Goal: Book appointment/travel/reservation

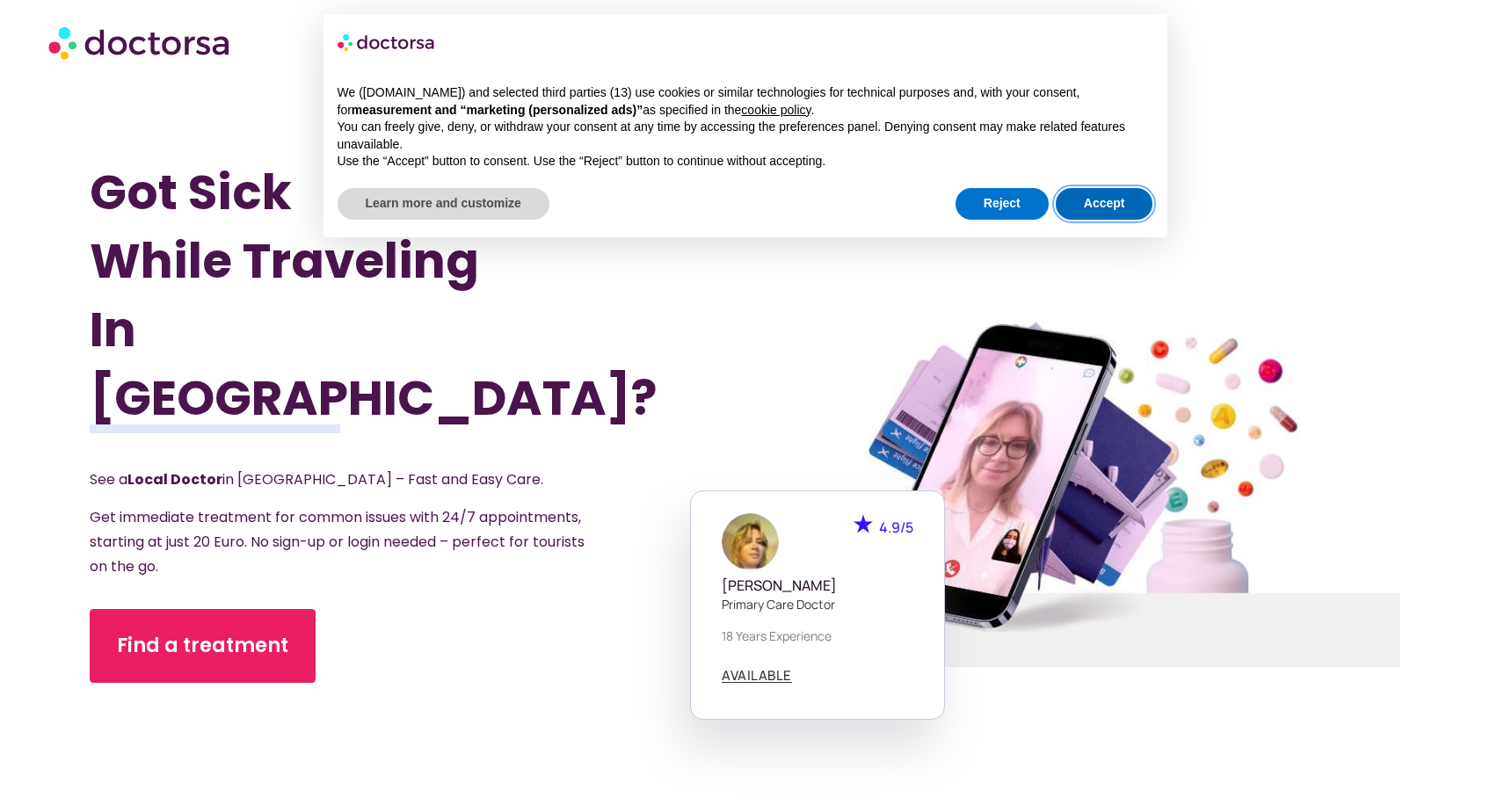
click at [1111, 201] on button "Accept" at bounding box center [1104, 203] width 98 height 32
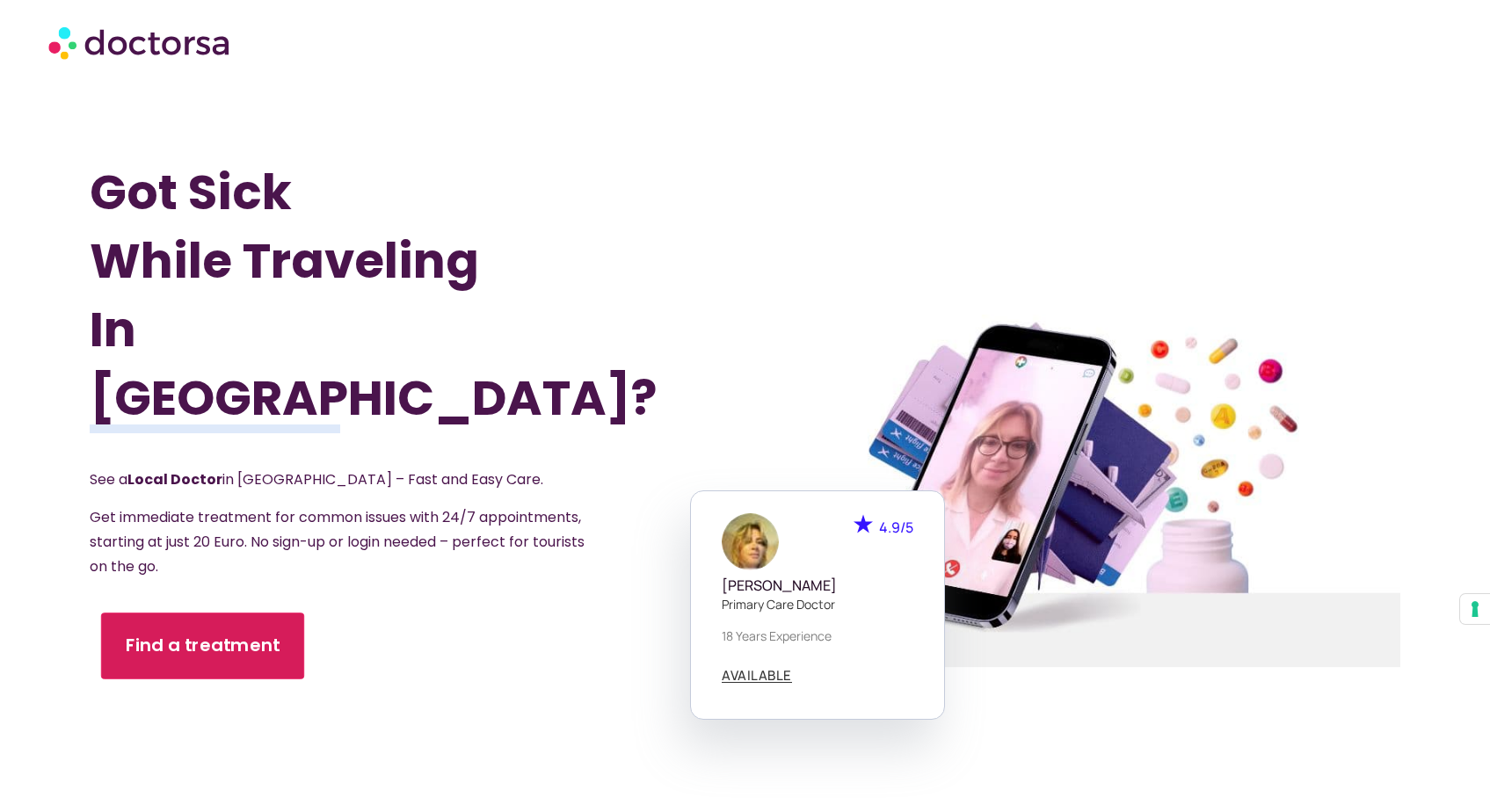
click at [245, 624] on link "Find a treatment" at bounding box center [203, 646] width 203 height 67
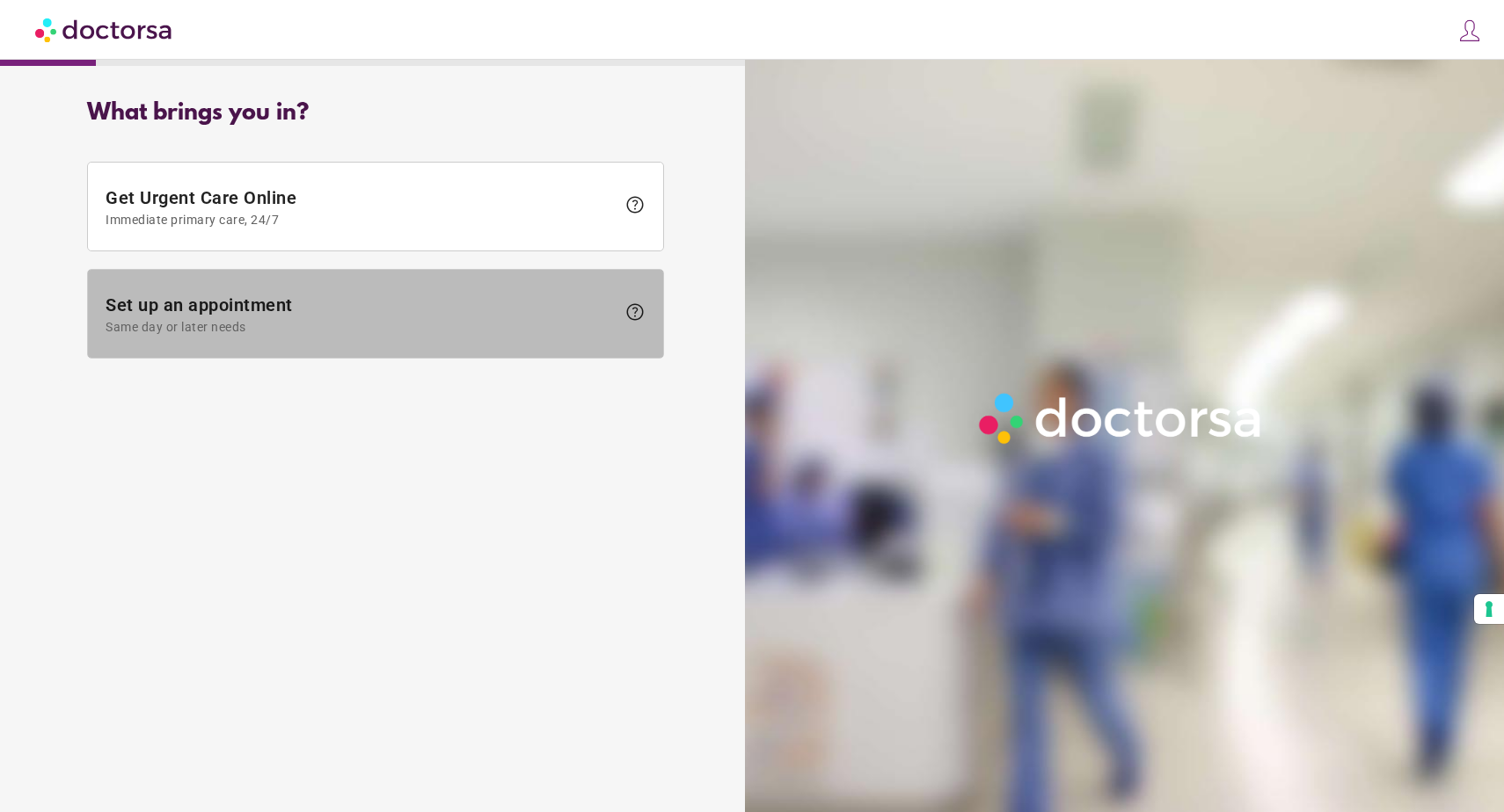
click at [652, 305] on span at bounding box center [375, 314] width 575 height 88
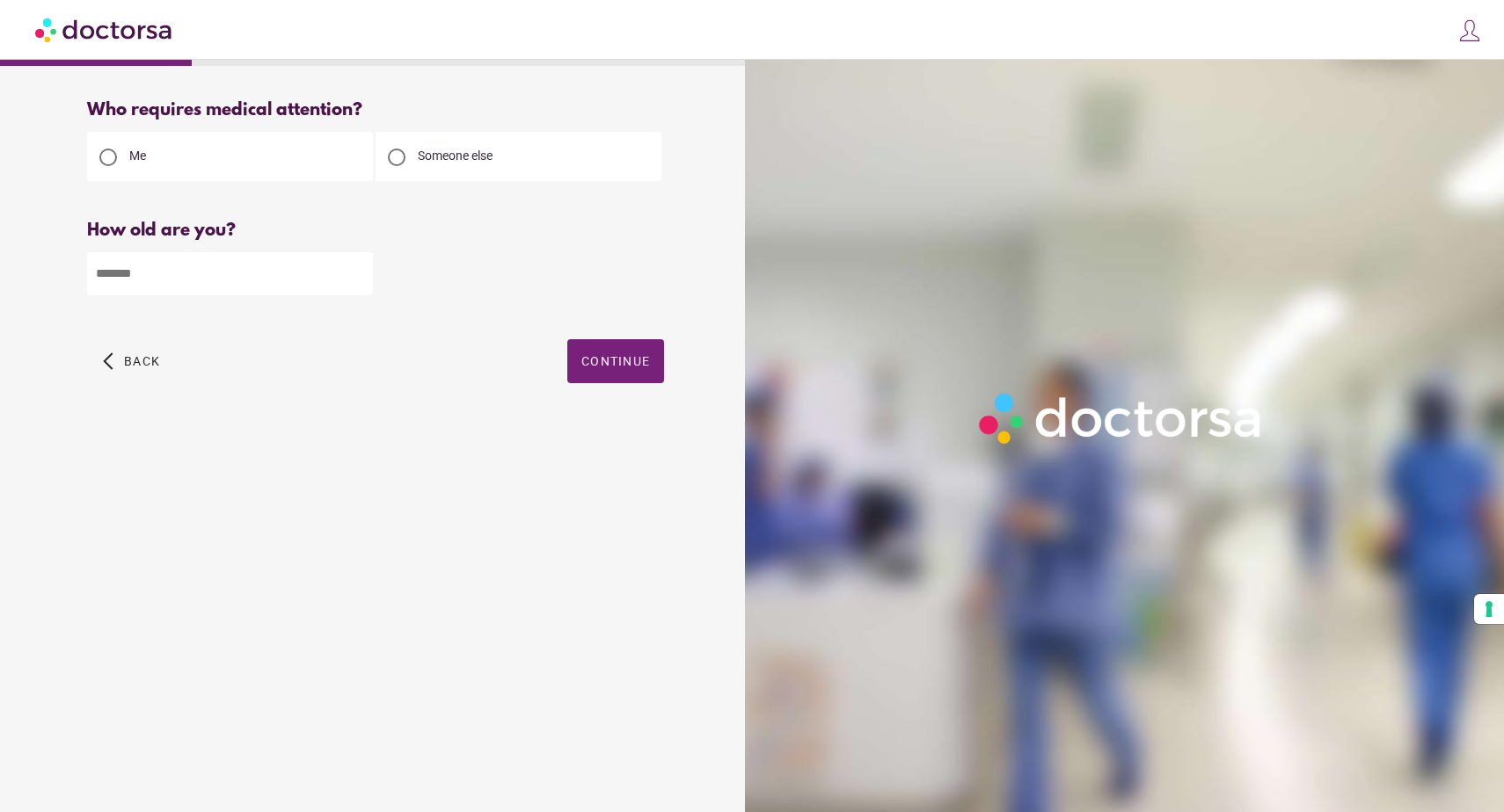
click at [292, 278] on input "number" at bounding box center [229, 274] width 286 height 43
type input "**"
click at [615, 376] on span "button" at bounding box center [616, 361] width 97 height 44
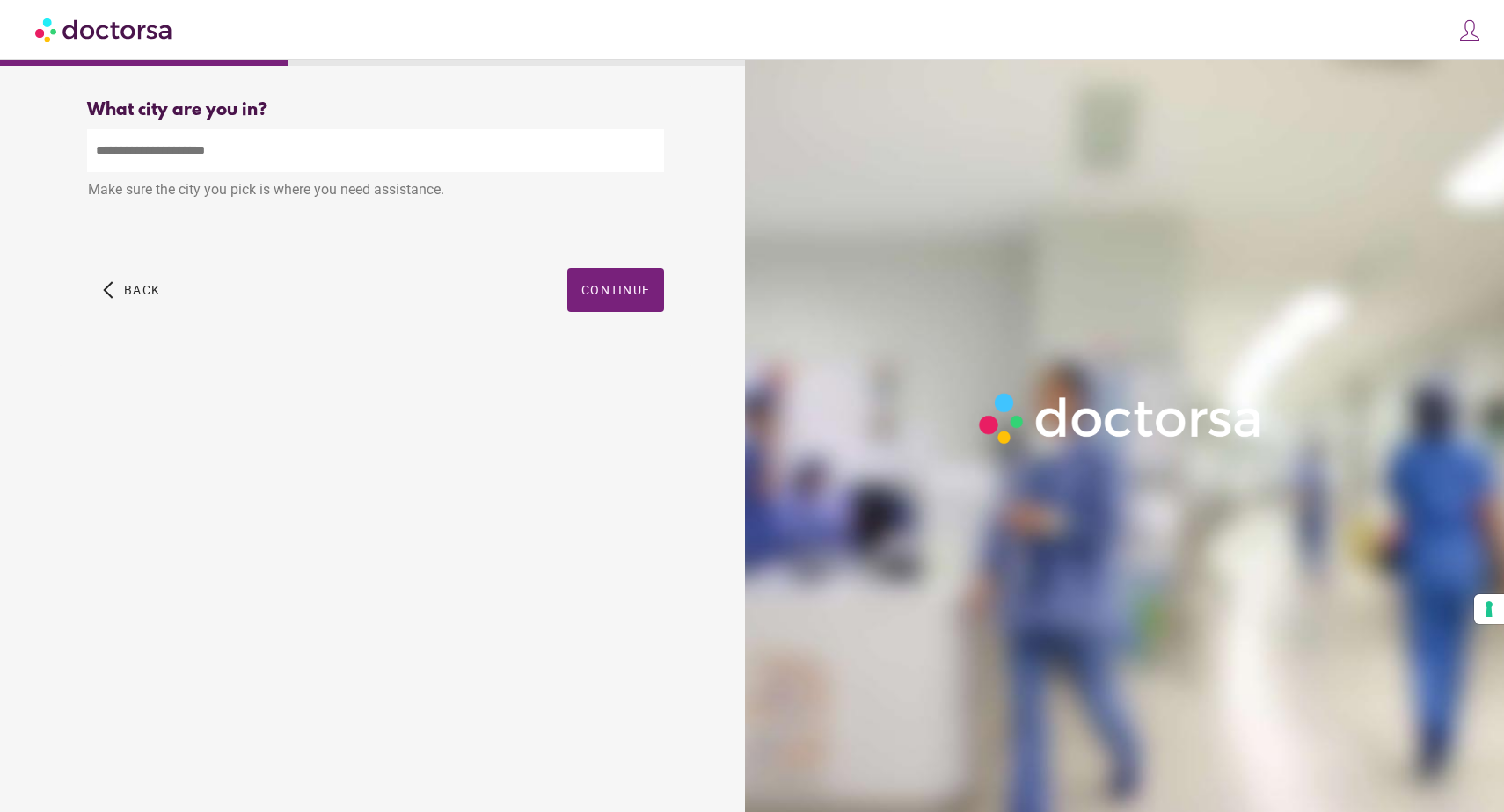
click at [279, 160] on input "text" at bounding box center [375, 151] width 577 height 43
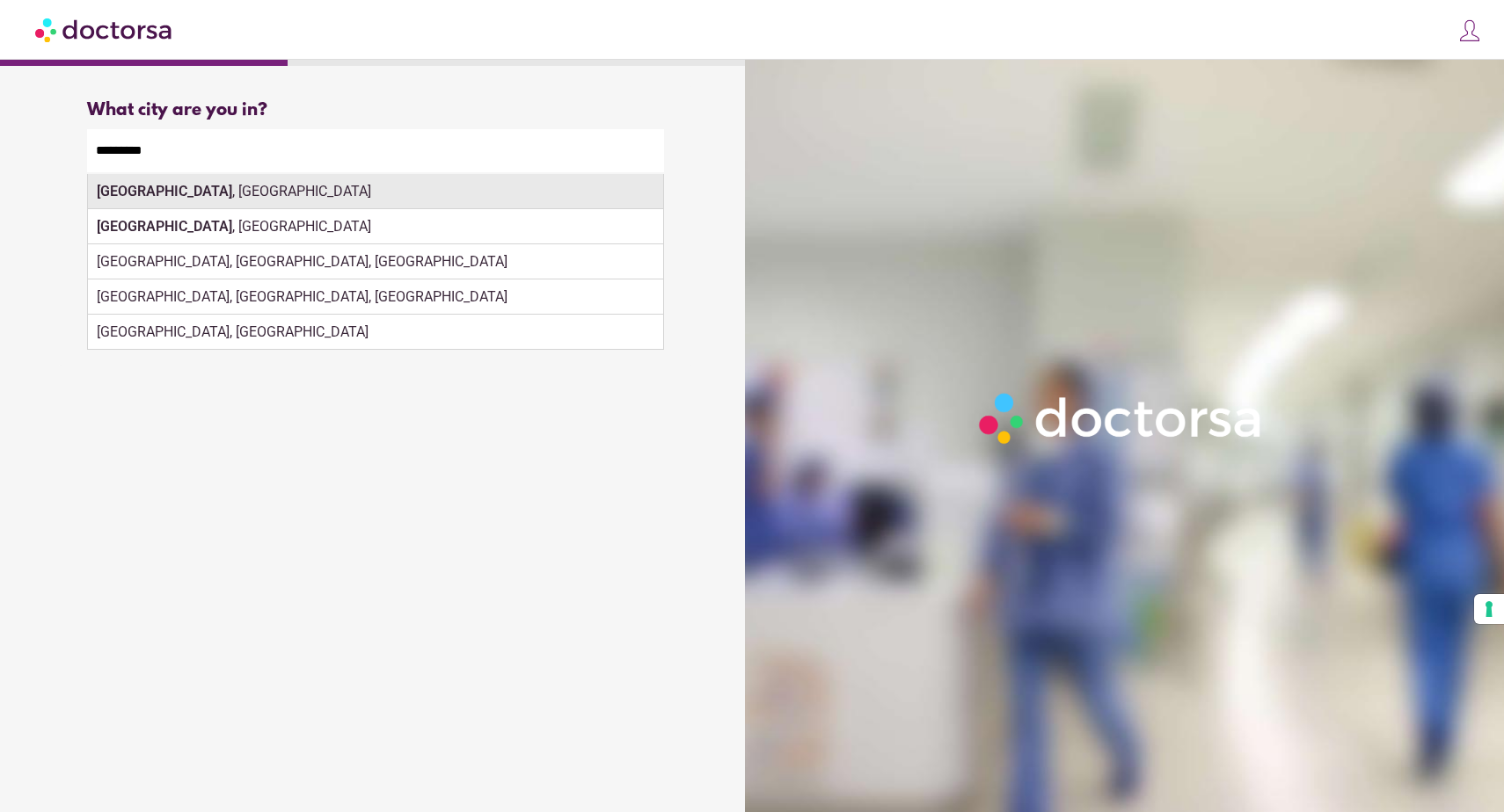
click at [214, 204] on div "[GEOGRAPHIC_DATA] , [GEOGRAPHIC_DATA]" at bounding box center [375, 192] width 575 height 36
type input "**********"
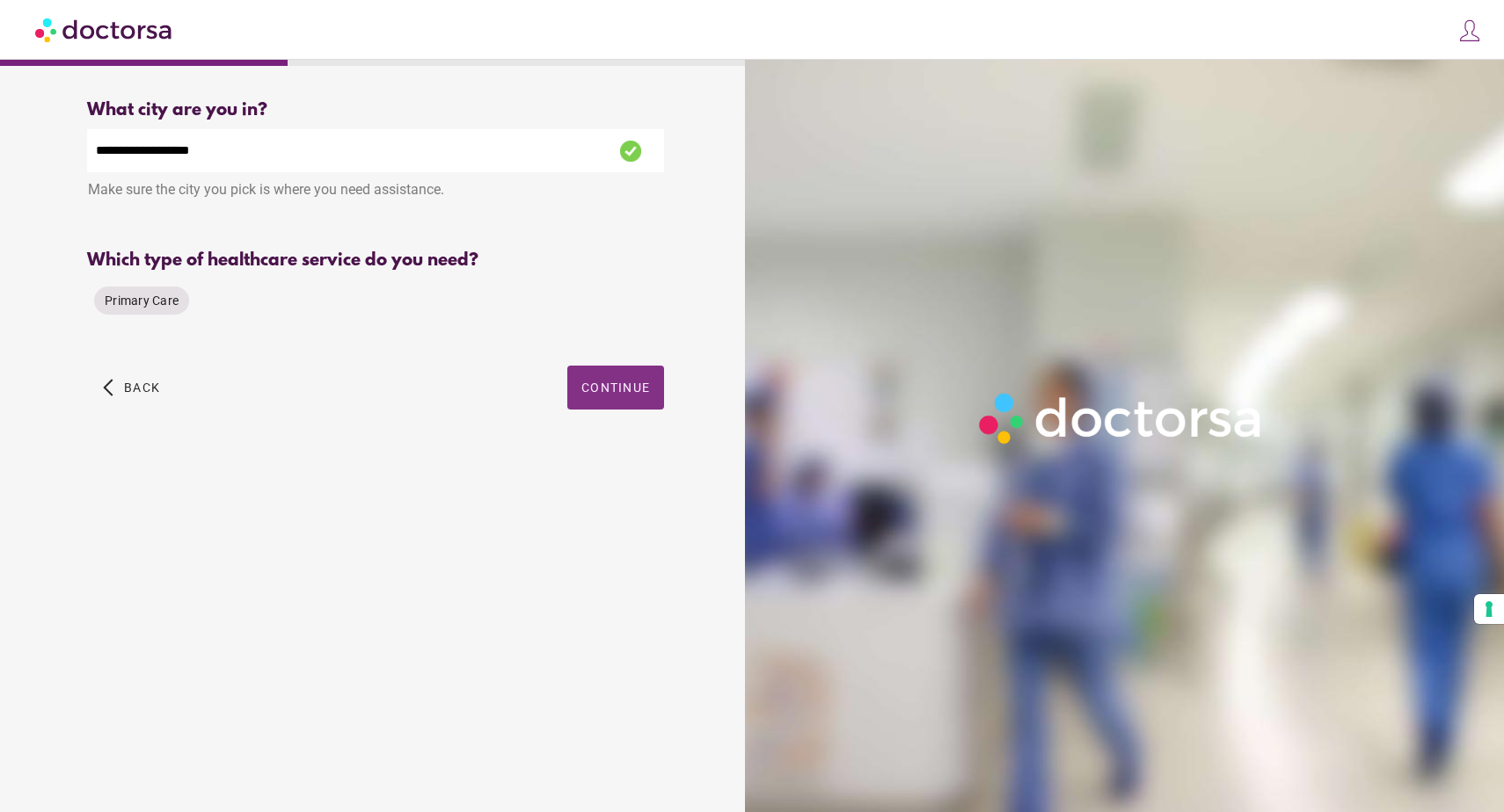
click at [596, 403] on span "button" at bounding box center [616, 388] width 97 height 44
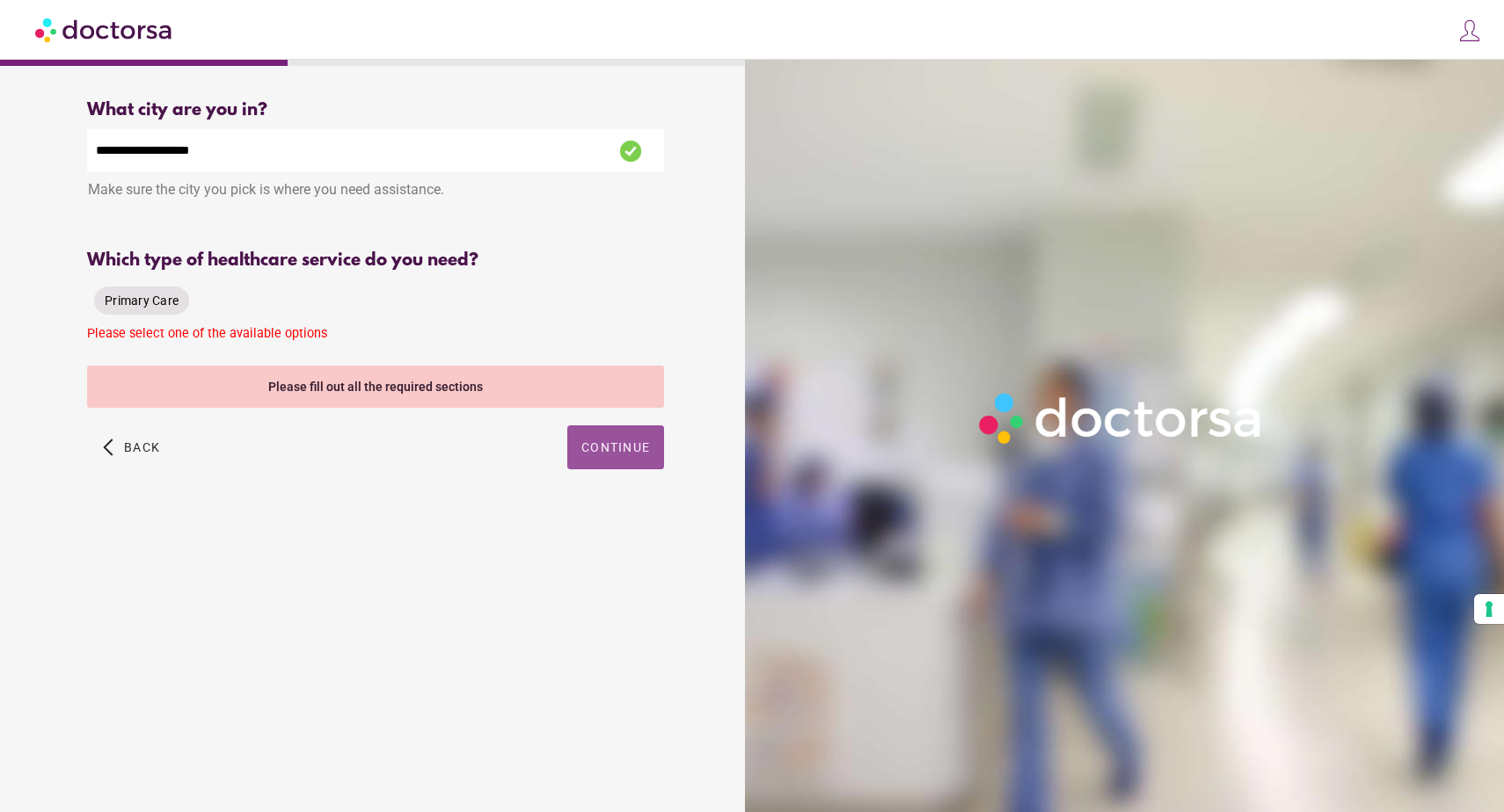
click at [168, 301] on span "Primary Care" at bounding box center [141, 300] width 74 height 14
